Goal: Book appointment/travel/reservation

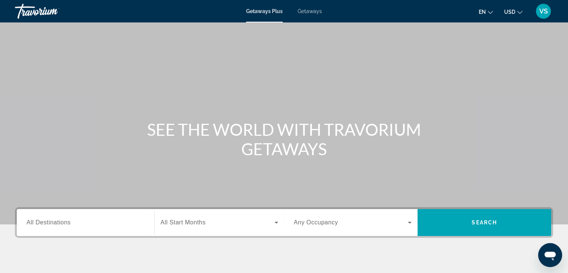
click at [72, 227] on div "Search widget" at bounding box center [86, 222] width 118 height 21
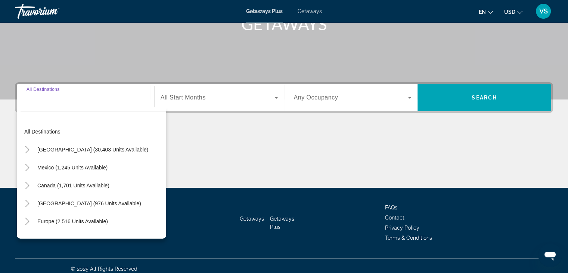
scroll to position [131, 0]
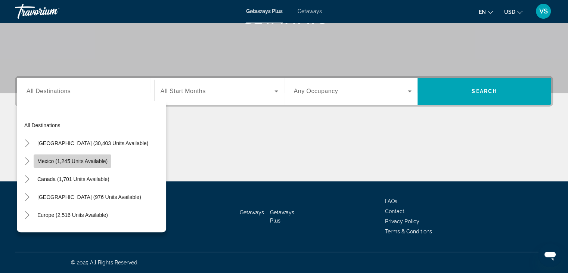
click at [75, 160] on span "Mexico (1,245 units available)" at bounding box center [72, 161] width 70 height 6
type input "**********"
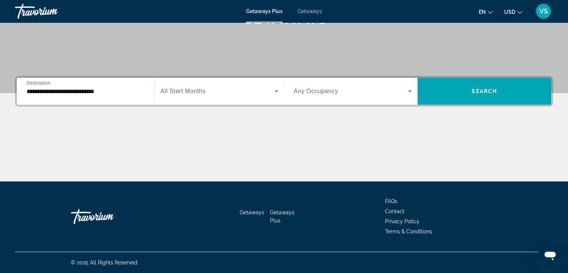
click at [189, 93] on span "All Start Months" at bounding box center [183, 91] width 45 height 6
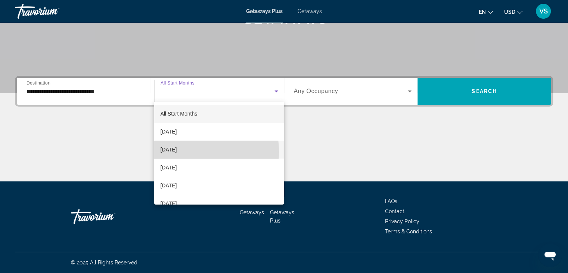
click at [177, 152] on span "[DATE]" at bounding box center [168, 149] width 16 height 9
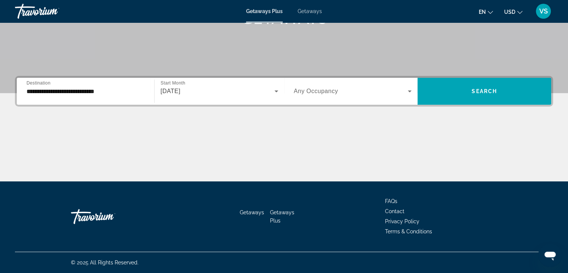
click at [343, 96] on div "Search widget" at bounding box center [353, 91] width 118 height 21
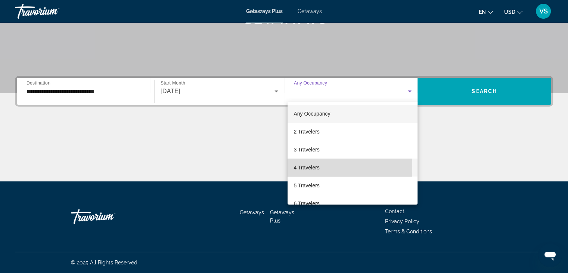
click at [307, 167] on span "4 Travelers" at bounding box center [307, 167] width 26 height 9
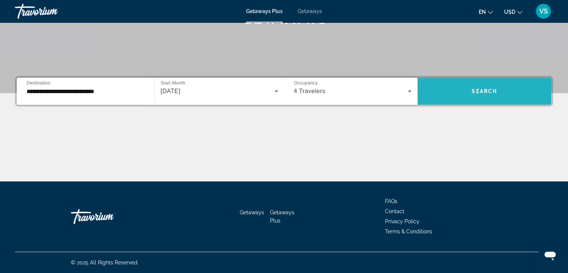
click at [488, 94] on span "Search" at bounding box center [484, 91] width 25 height 6
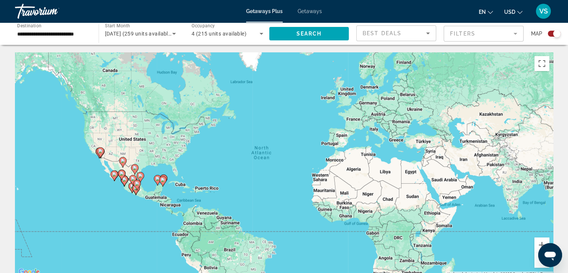
click at [143, 175] on icon "Main content" at bounding box center [140, 177] width 7 height 10
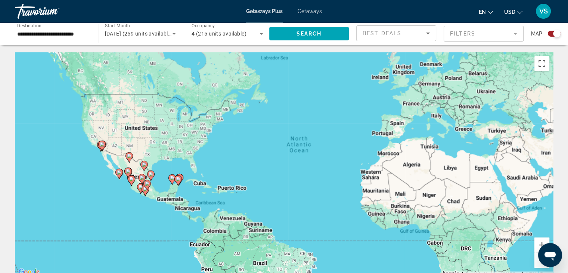
click at [284, 164] on div "Main content" at bounding box center [553, 164] width 538 height 0
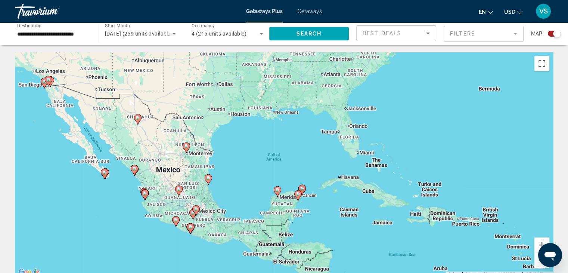
click at [277, 191] on image "Main content" at bounding box center [277, 189] width 4 height 4
type input "**********"
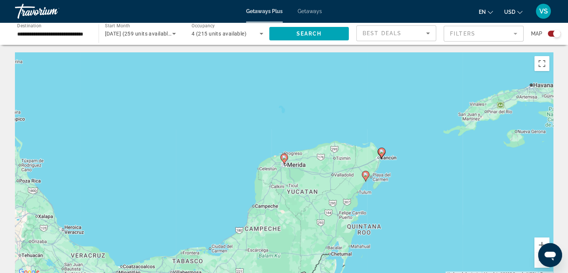
click at [285, 160] on icon "Main content" at bounding box center [283, 159] width 7 height 10
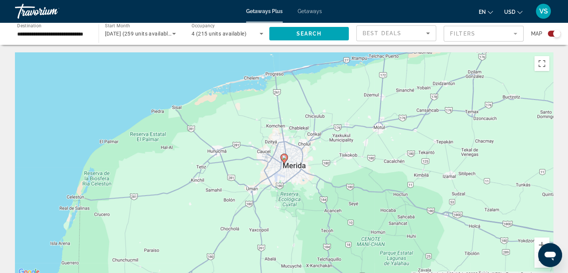
click at [536, 263] on button "Zoom out" at bounding box center [541, 259] width 15 height 15
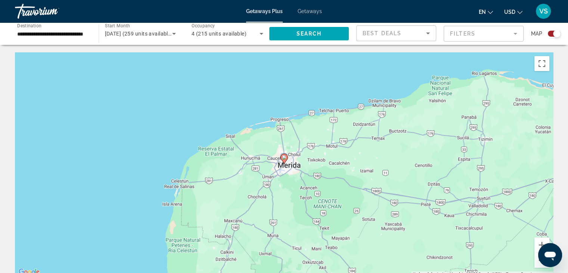
click at [536, 263] on button "Zoom out" at bounding box center [541, 259] width 15 height 15
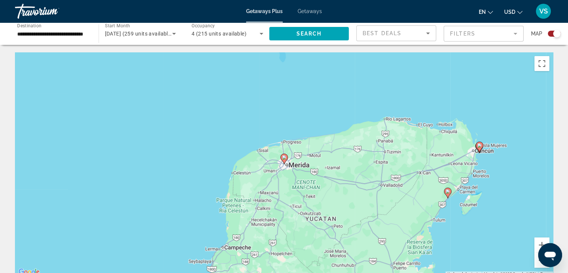
click at [537, 261] on button "Zoom out" at bounding box center [541, 259] width 15 height 15
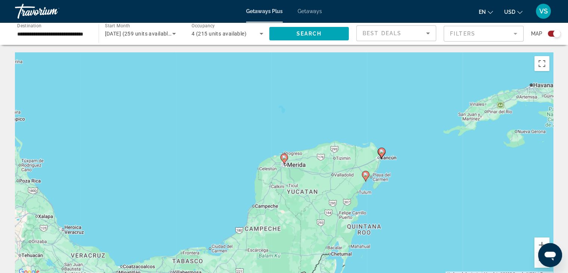
click at [537, 261] on button "Zoom out" at bounding box center [541, 259] width 15 height 15
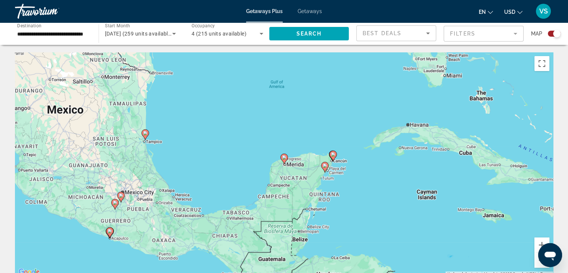
click at [285, 162] on icon "Main content" at bounding box center [283, 159] width 7 height 10
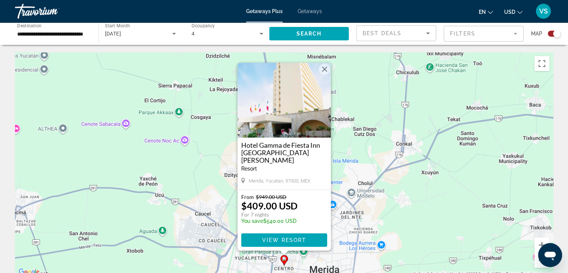
click at [278, 148] on h3 "Hotel Gamma de Fiesta Inn [GEOGRAPHIC_DATA][PERSON_NAME]" at bounding box center [284, 152] width 86 height 22
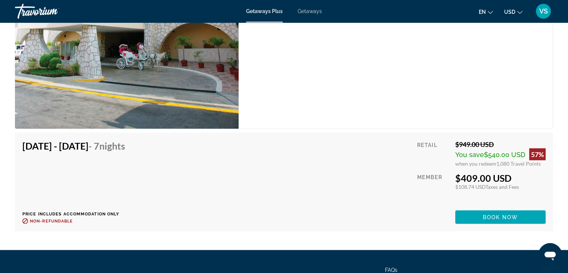
scroll to position [1370, 0]
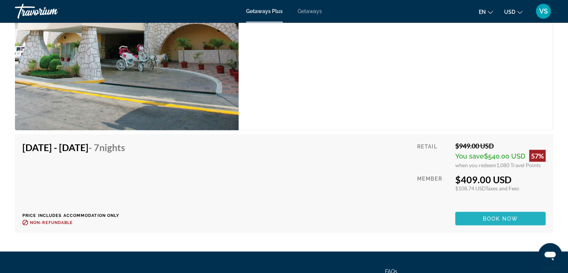
click at [504, 215] on span "Book now" at bounding box center [500, 218] width 35 height 6
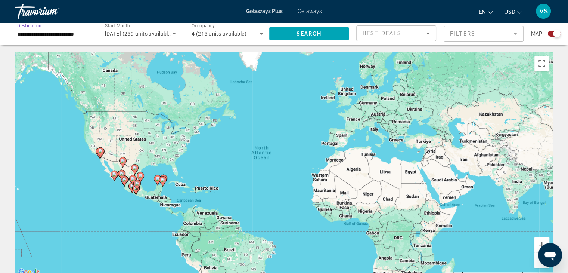
click at [80, 33] on input "**********" at bounding box center [53, 34] width 72 height 9
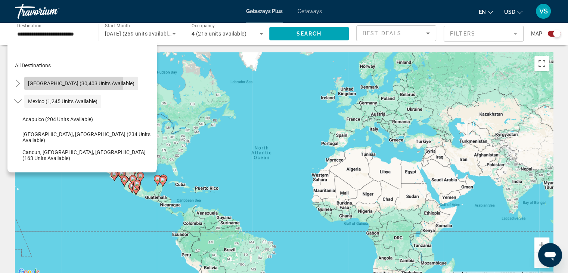
click at [74, 83] on span "[GEOGRAPHIC_DATA] (30,403 units available)" at bounding box center [81, 83] width 106 height 6
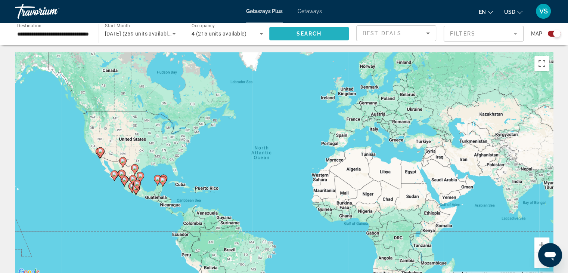
click at [332, 36] on span "Search widget" at bounding box center [309, 34] width 80 height 18
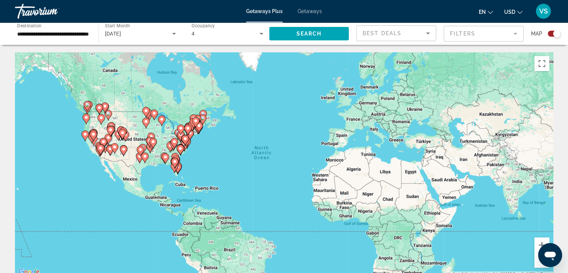
click at [89, 32] on div "**********" at bounding box center [53, 33] width 84 height 21
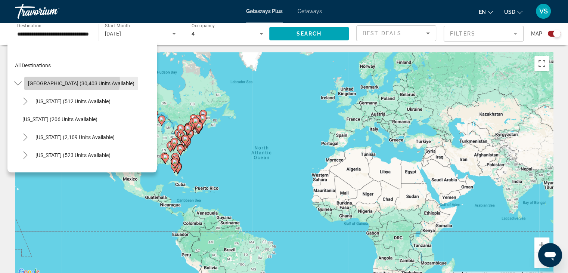
click at [61, 81] on span "[GEOGRAPHIC_DATA] (30,403 units available)" at bounding box center [81, 83] width 106 height 6
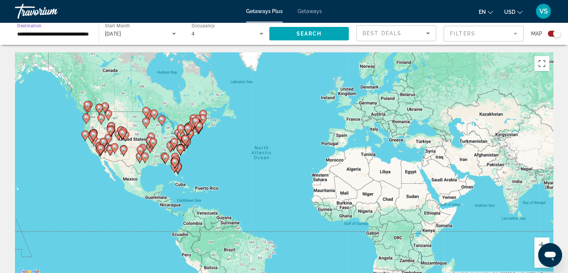
click at [78, 32] on input "**********" at bounding box center [53, 34] width 72 height 9
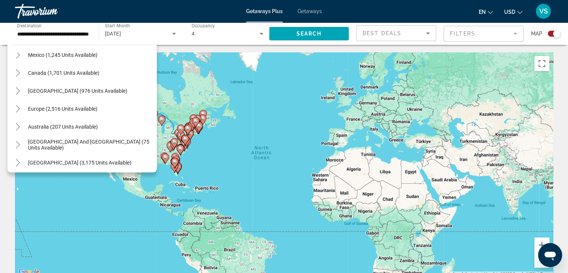
scroll to position [718, 0]
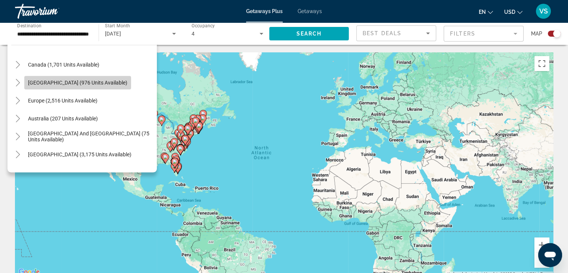
click at [108, 80] on span "[GEOGRAPHIC_DATA] (976 units available)" at bounding box center [77, 83] width 99 height 6
type input "**********"
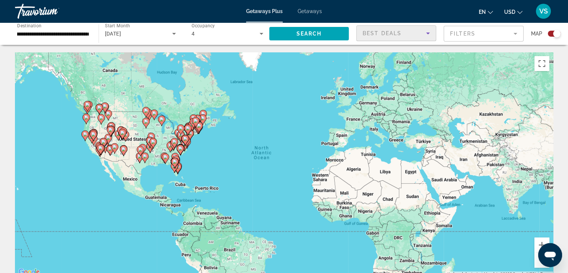
scroll to position [0, 0]
click at [394, 30] on span "Best Deals" at bounding box center [382, 33] width 39 height 6
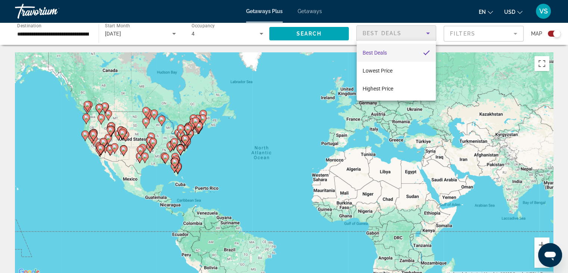
click at [472, 30] on div at bounding box center [284, 136] width 568 height 273
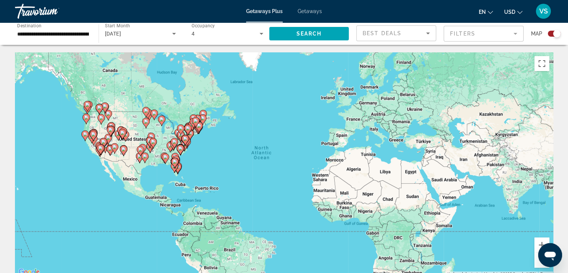
click at [515, 32] on mat-form-field "Filters" at bounding box center [484, 34] width 80 height 16
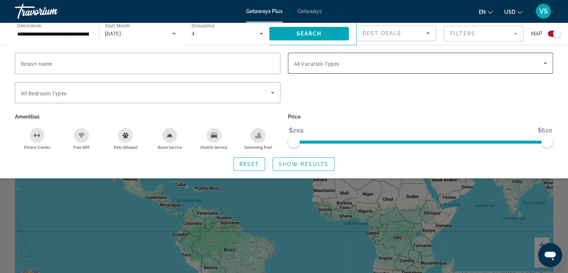
click at [322, 63] on span "All Vacation Types" at bounding box center [317, 64] width 46 height 6
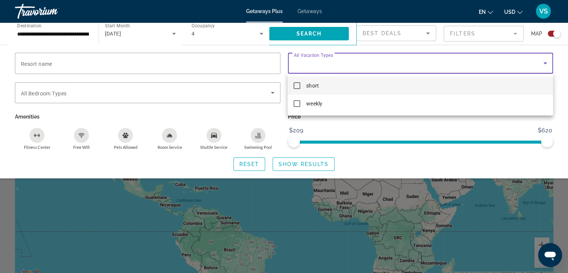
click at [327, 128] on div at bounding box center [284, 136] width 568 height 273
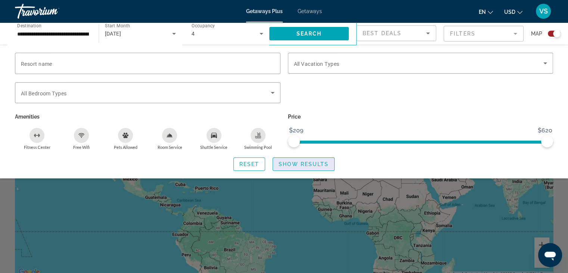
click at [296, 163] on span "Show Results" at bounding box center [304, 164] width 50 height 6
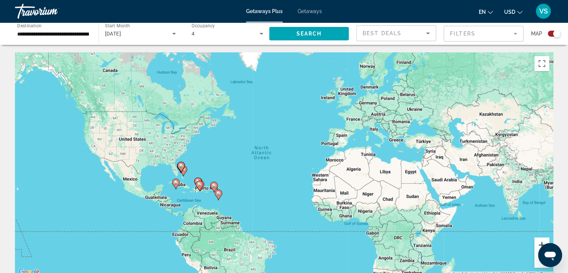
click at [540, 245] on button "Zoom in" at bounding box center [541, 244] width 15 height 15
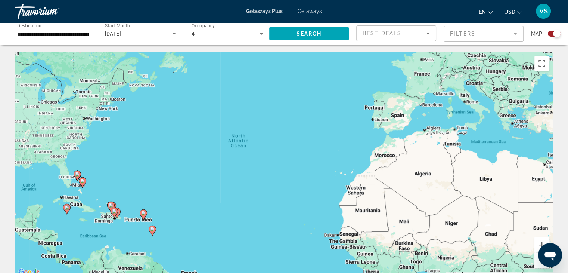
click at [554, 35] on div "Search widget" at bounding box center [556, 33] width 7 height 7
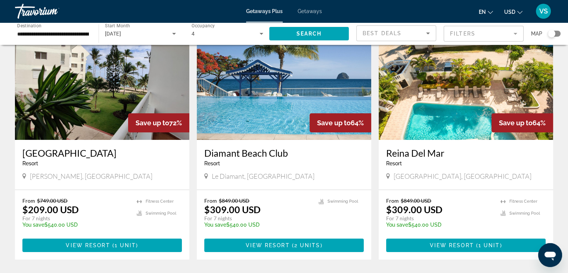
scroll to position [37, 0]
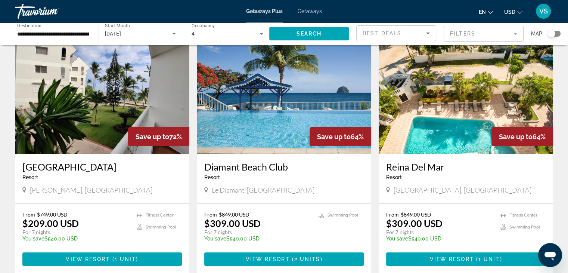
click at [248, 168] on h3 "Diamant Beach Club" at bounding box center [283, 166] width 159 height 11
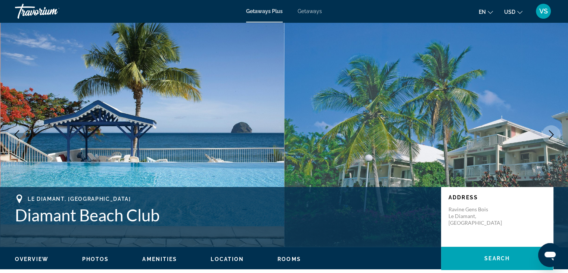
click at [511, 11] on span "USD" at bounding box center [509, 12] width 11 height 6
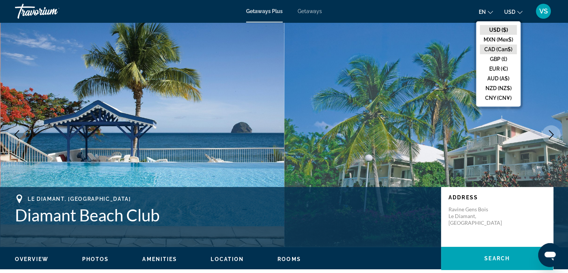
click at [506, 50] on button "CAD (Can$)" at bounding box center [498, 49] width 37 height 10
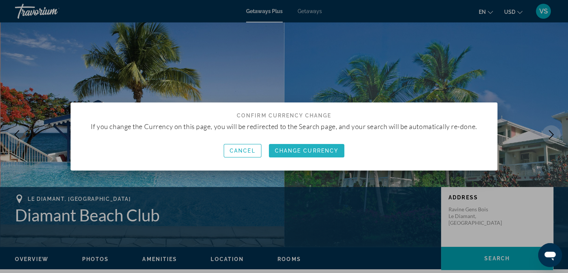
click at [324, 150] on span "Change Currency" at bounding box center [307, 151] width 64 height 6
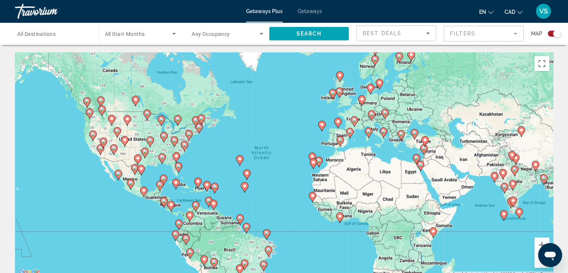
click at [210, 120] on div "To activate drag with keyboard, press Alt + Enter. Once in keyboard drag state,…" at bounding box center [284, 164] width 538 height 224
click at [57, 35] on input "Destination All Destinations" at bounding box center [53, 34] width 72 height 9
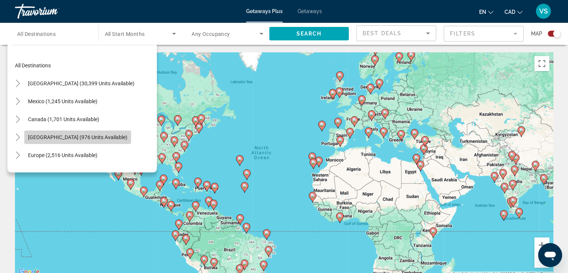
click at [96, 140] on span "[GEOGRAPHIC_DATA] (976 units available)" at bounding box center [77, 137] width 99 height 6
type input "**********"
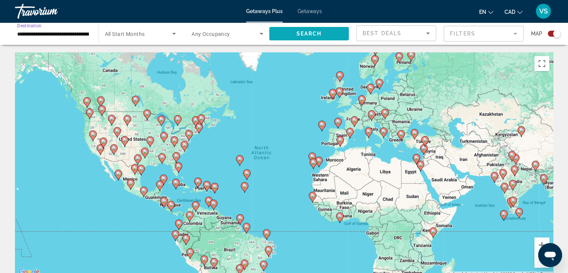
click at [314, 33] on span "Search" at bounding box center [308, 34] width 25 height 6
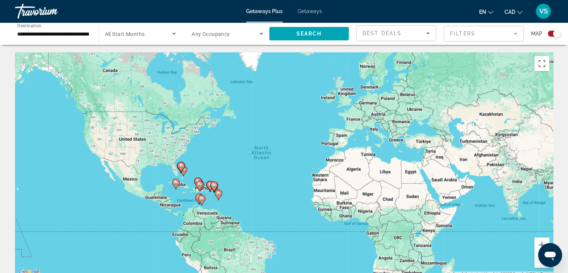
click at [556, 36] on div "Search widget" at bounding box center [556, 33] width 7 height 7
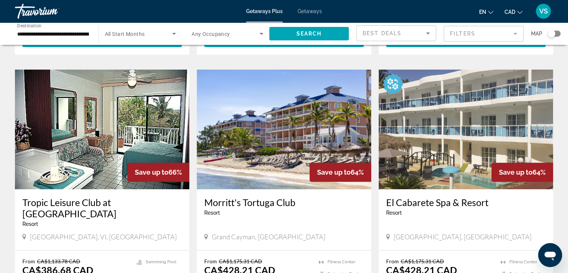
scroll to position [270, 0]
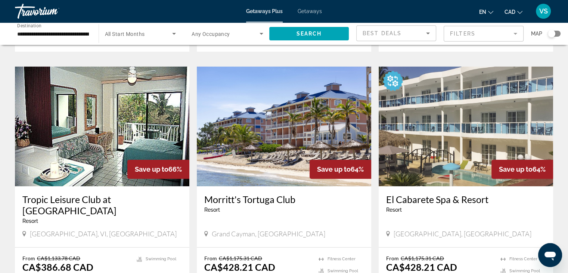
click at [458, 122] on img "Main content" at bounding box center [466, 126] width 174 height 120
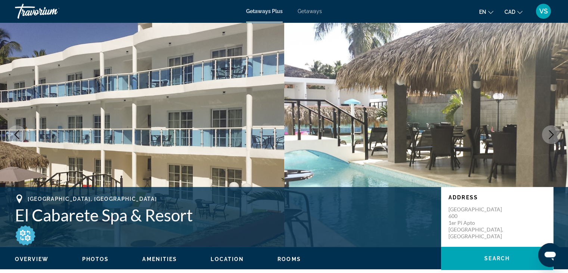
click at [551, 133] on icon "Next image" at bounding box center [551, 134] width 9 height 9
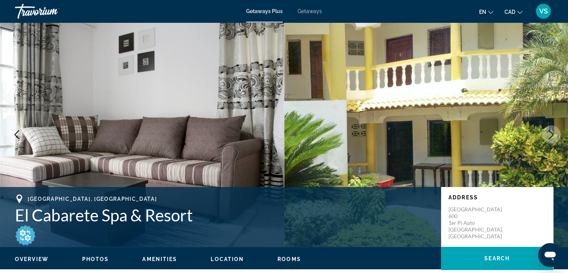
click at [551, 133] on icon "Next image" at bounding box center [551, 134] width 9 height 9
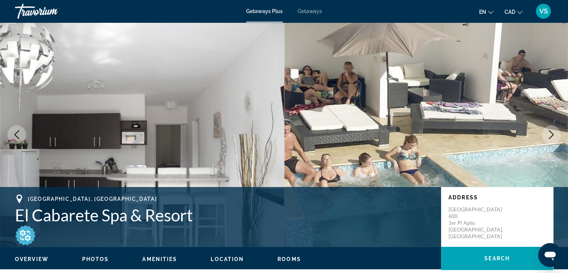
click at [365, 160] on img "Main content" at bounding box center [426, 134] width 284 height 224
click at [551, 130] on icon "Next image" at bounding box center [551, 134] width 9 height 9
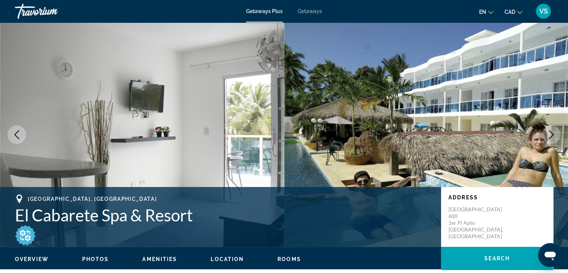
click at [551, 130] on icon "Next image" at bounding box center [551, 134] width 9 height 9
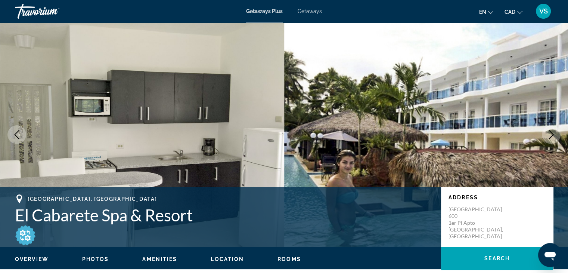
click at [551, 130] on icon "Next image" at bounding box center [551, 134] width 9 height 9
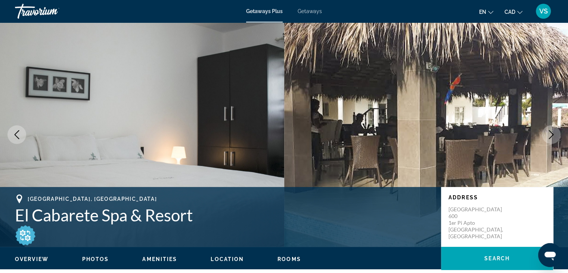
click at [551, 130] on icon "Next image" at bounding box center [551, 134] width 9 height 9
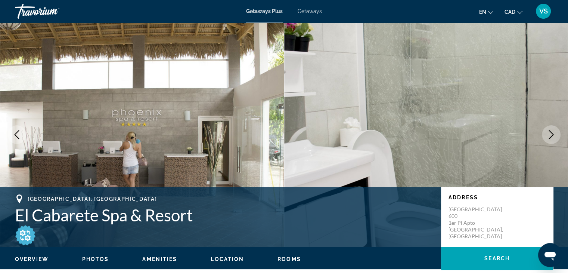
click at [551, 130] on icon "Next image" at bounding box center [551, 134] width 9 height 9
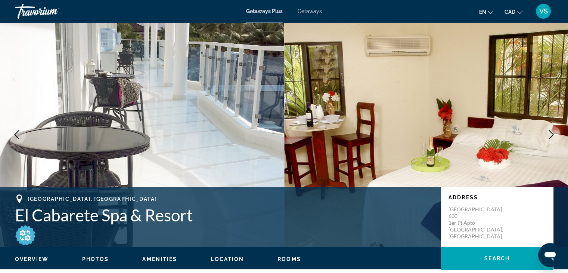
click at [551, 130] on icon "Next image" at bounding box center [551, 134] width 9 height 9
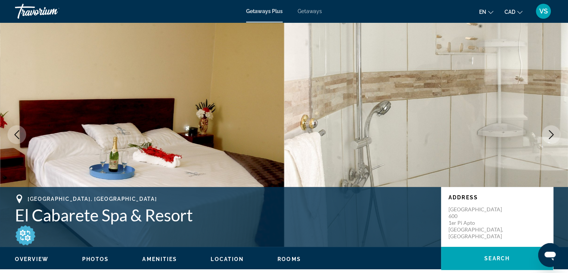
click at [551, 130] on icon "Next image" at bounding box center [551, 134] width 9 height 9
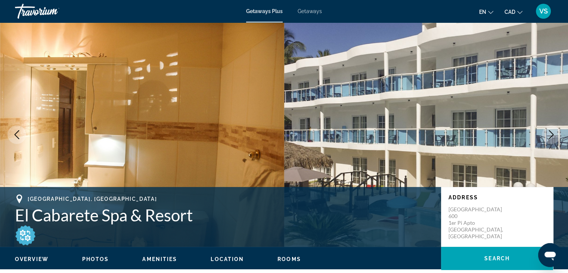
click at [551, 130] on icon "Next image" at bounding box center [551, 134] width 9 height 9
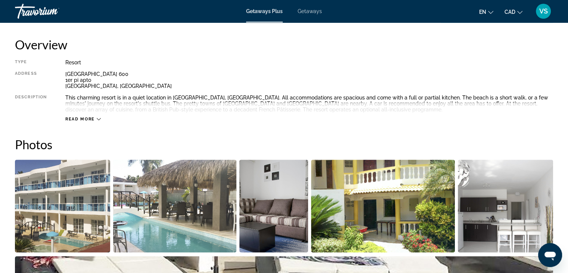
scroll to position [253, 0]
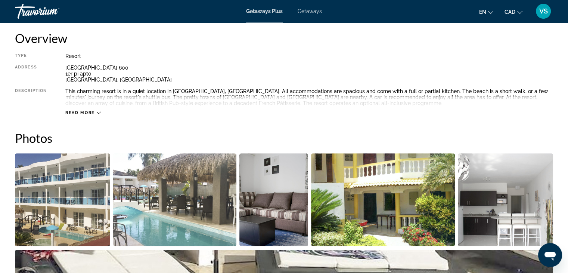
click at [97, 112] on icon "Main content" at bounding box center [99, 113] width 4 height 4
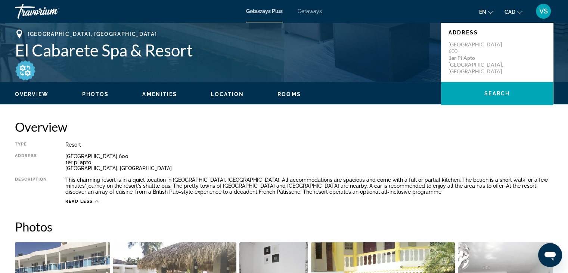
scroll to position [0, 0]
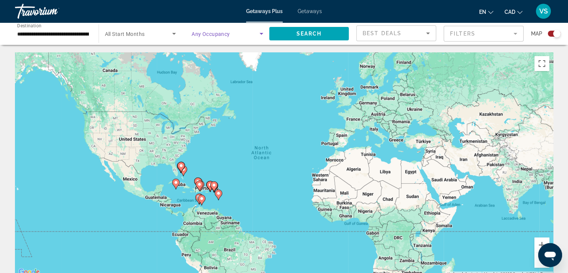
click at [230, 34] on span "Search widget" at bounding box center [226, 33] width 68 height 9
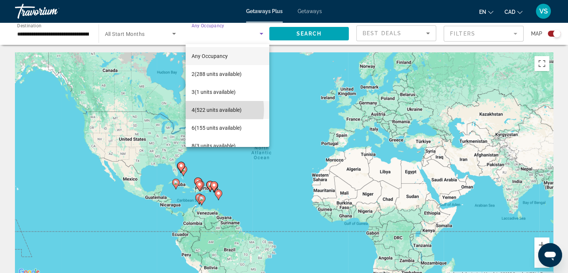
click at [202, 109] on span "4 (522 units available)" at bounding box center [217, 109] width 50 height 9
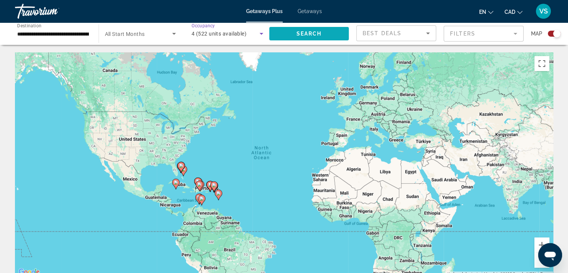
click at [310, 31] on span "Search" at bounding box center [308, 34] width 25 height 6
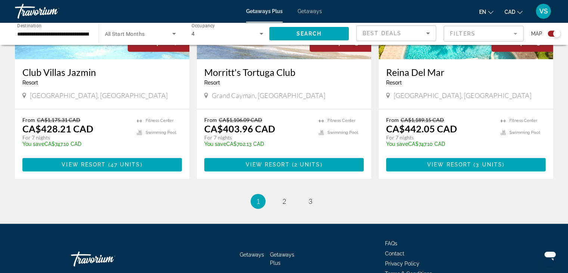
scroll to position [1167, 0]
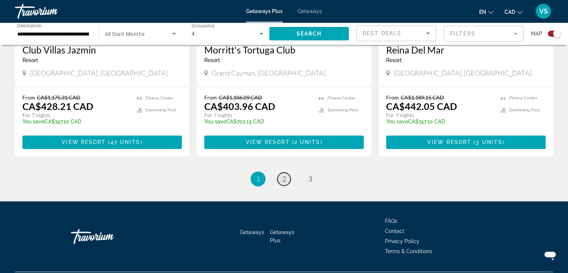
click at [286, 172] on link "page 2" at bounding box center [284, 178] width 13 height 13
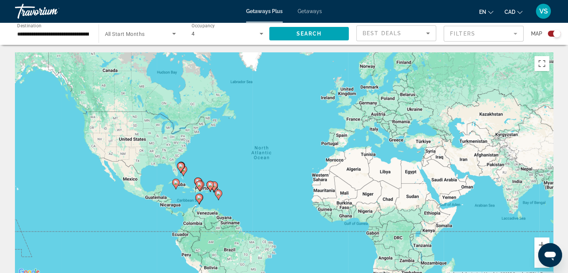
click at [176, 182] on image "Main content" at bounding box center [176, 182] width 4 height 4
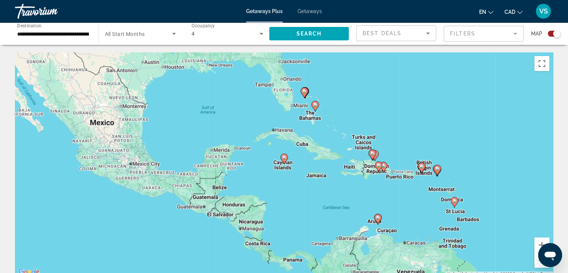
click at [435, 170] on icon "Main content" at bounding box center [437, 170] width 7 height 10
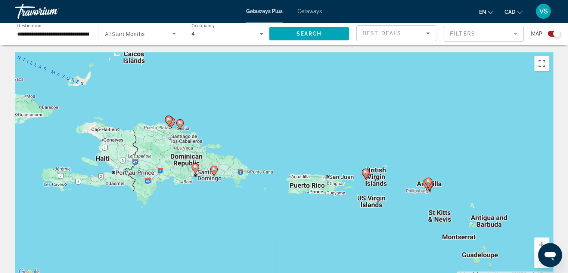
drag, startPoint x: 64, startPoint y: 190, endPoint x: 214, endPoint y: 214, distance: 152.0
click at [214, 214] on div "To activate drag with keyboard, press Alt + Enter. Once in keyboard drag state,…" at bounding box center [284, 164] width 538 height 224
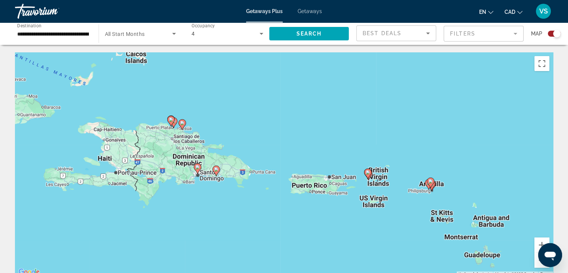
click at [196, 170] on icon "Main content" at bounding box center [197, 169] width 7 height 10
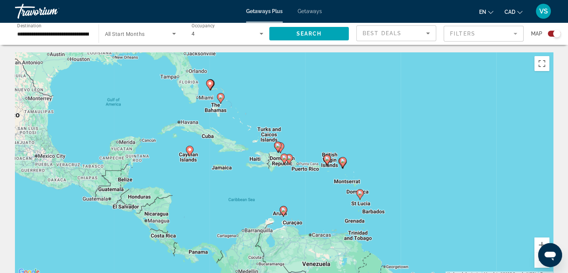
click at [284, 157] on image "Main content" at bounding box center [284, 157] width 4 height 4
type input "**********"
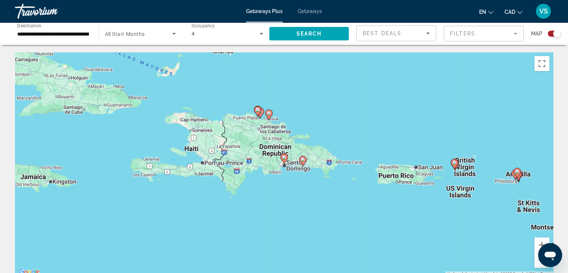
click at [285, 159] on image "Main content" at bounding box center [284, 157] width 4 height 4
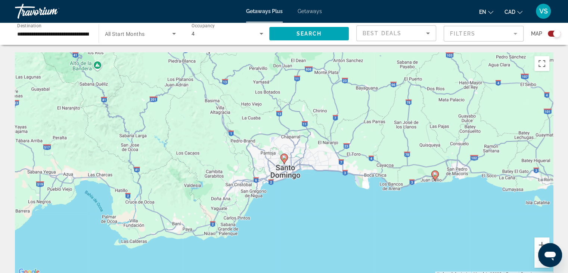
click at [283, 158] on image "Main content" at bounding box center [284, 157] width 4 height 4
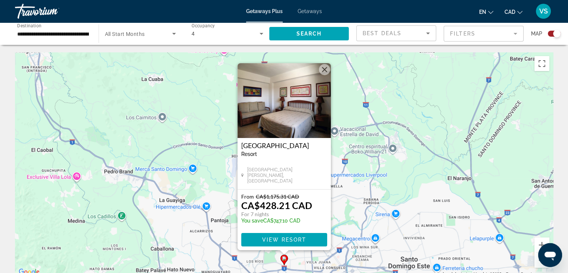
click at [375, 159] on div "To activate drag with keyboard, press Alt + Enter. Once in keyboard drag state,…" at bounding box center [284, 164] width 538 height 224
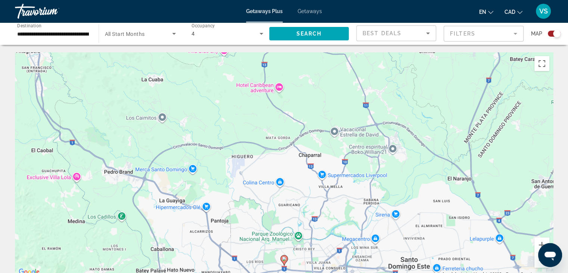
click at [411, 186] on div "To activate drag with keyboard, press Alt + Enter. Once in keyboard drag state,…" at bounding box center [284, 164] width 538 height 224
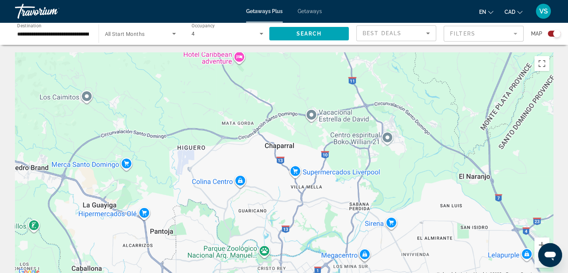
click at [411, 186] on div "To activate drag with keyboard, press Alt + Enter. Once in keyboard drag state,…" at bounding box center [284, 164] width 538 height 224
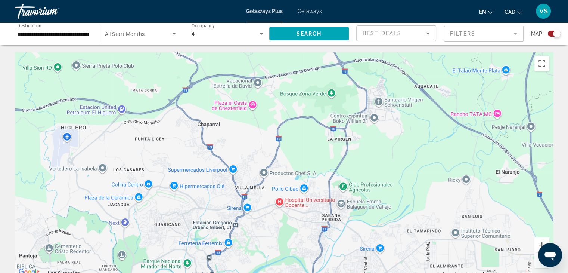
click at [537, 261] on button "Zoom out" at bounding box center [541, 259] width 15 height 15
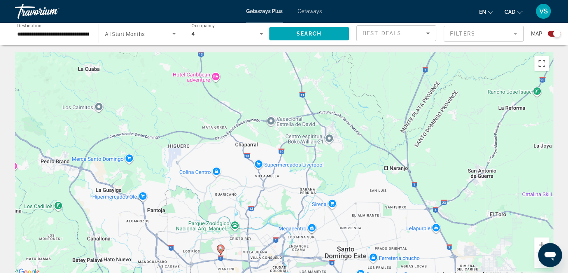
click at [537, 261] on button "Zoom out" at bounding box center [541, 259] width 15 height 15
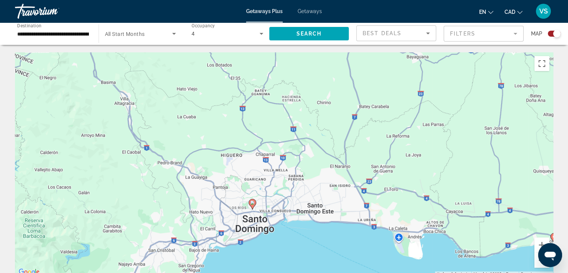
click at [537, 261] on button "Zoom out" at bounding box center [541, 259] width 15 height 15
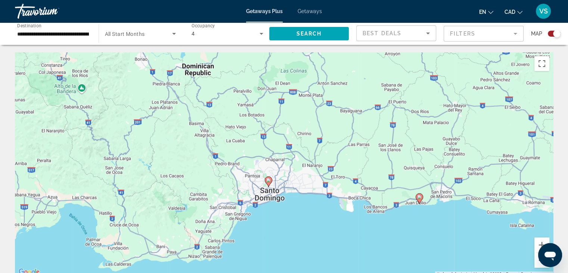
click at [537, 261] on button "Zoom out" at bounding box center [541, 259] width 15 height 15
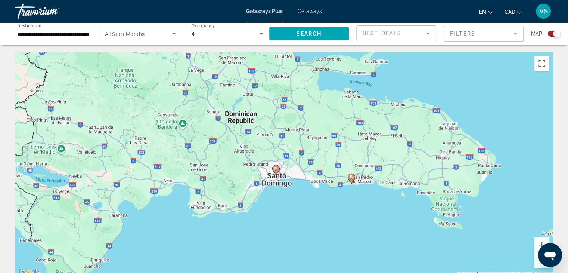
click at [537, 261] on button "Zoom out" at bounding box center [541, 259] width 15 height 15
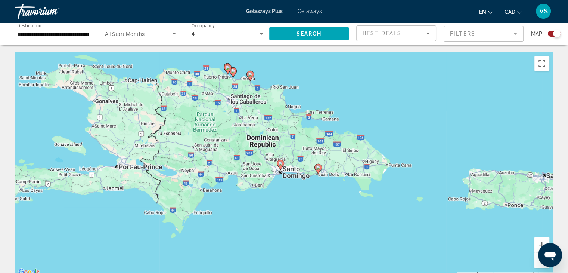
click at [249, 77] on icon "Main content" at bounding box center [250, 76] width 7 height 10
